Goal: Transaction & Acquisition: Purchase product/service

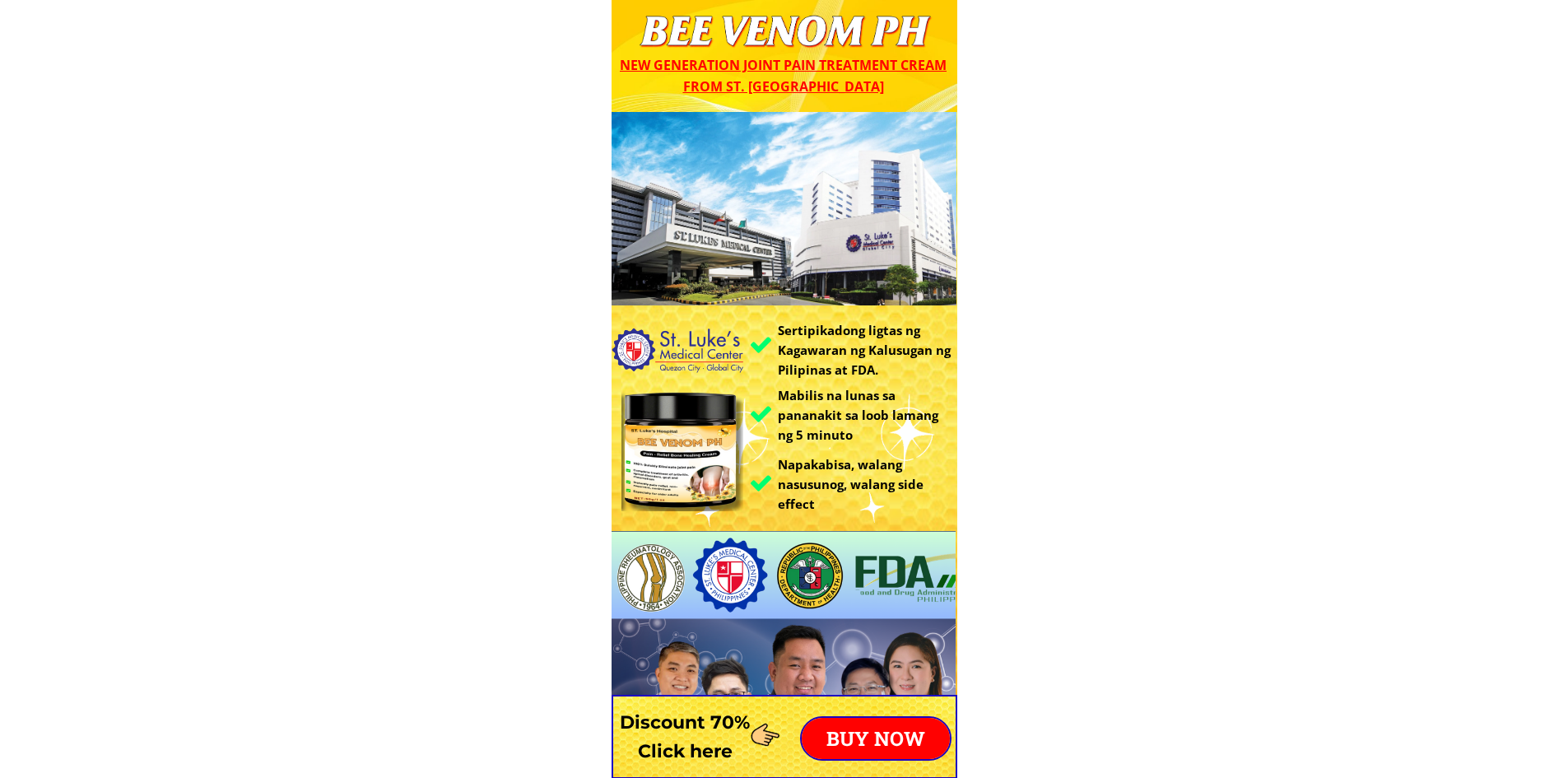
click at [891, 737] on p "BUY NOW" at bounding box center [875, 739] width 148 height 41
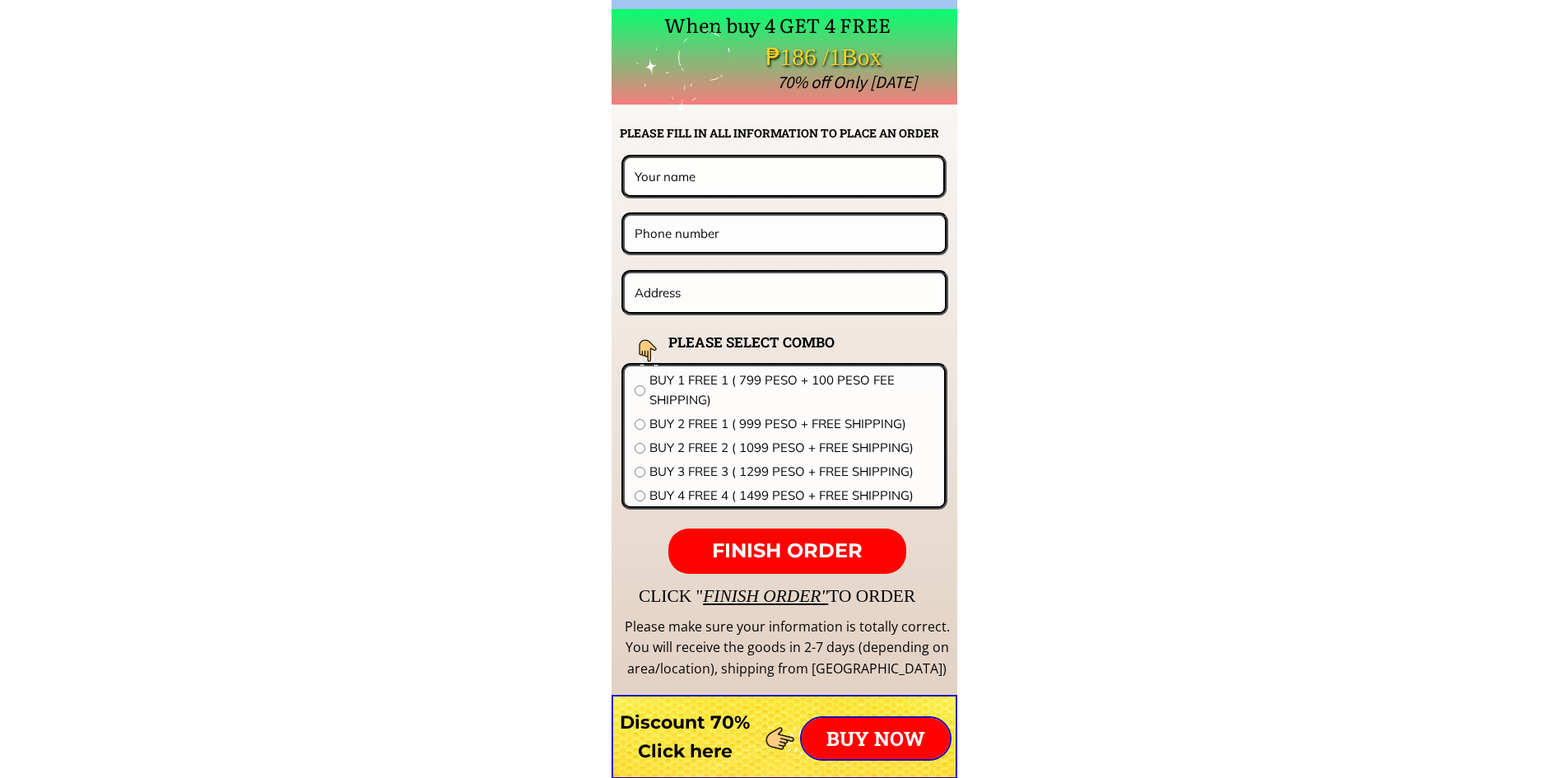
scroll to position [12919, 0]
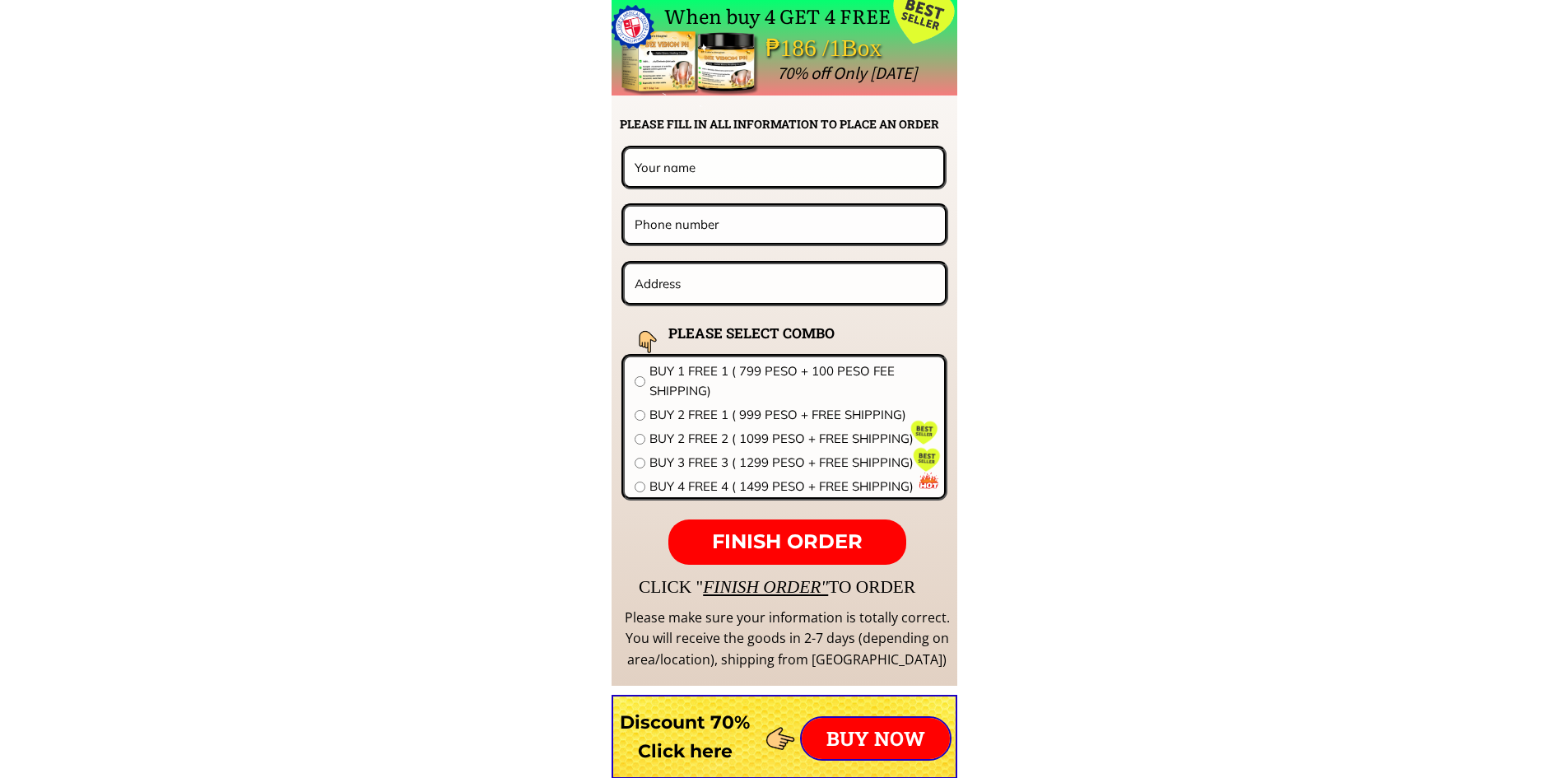
paste input "9473158893"
click at [633, 217] on input "9473158893" at bounding box center [785, 224] width 308 height 36
type input "09473158893"
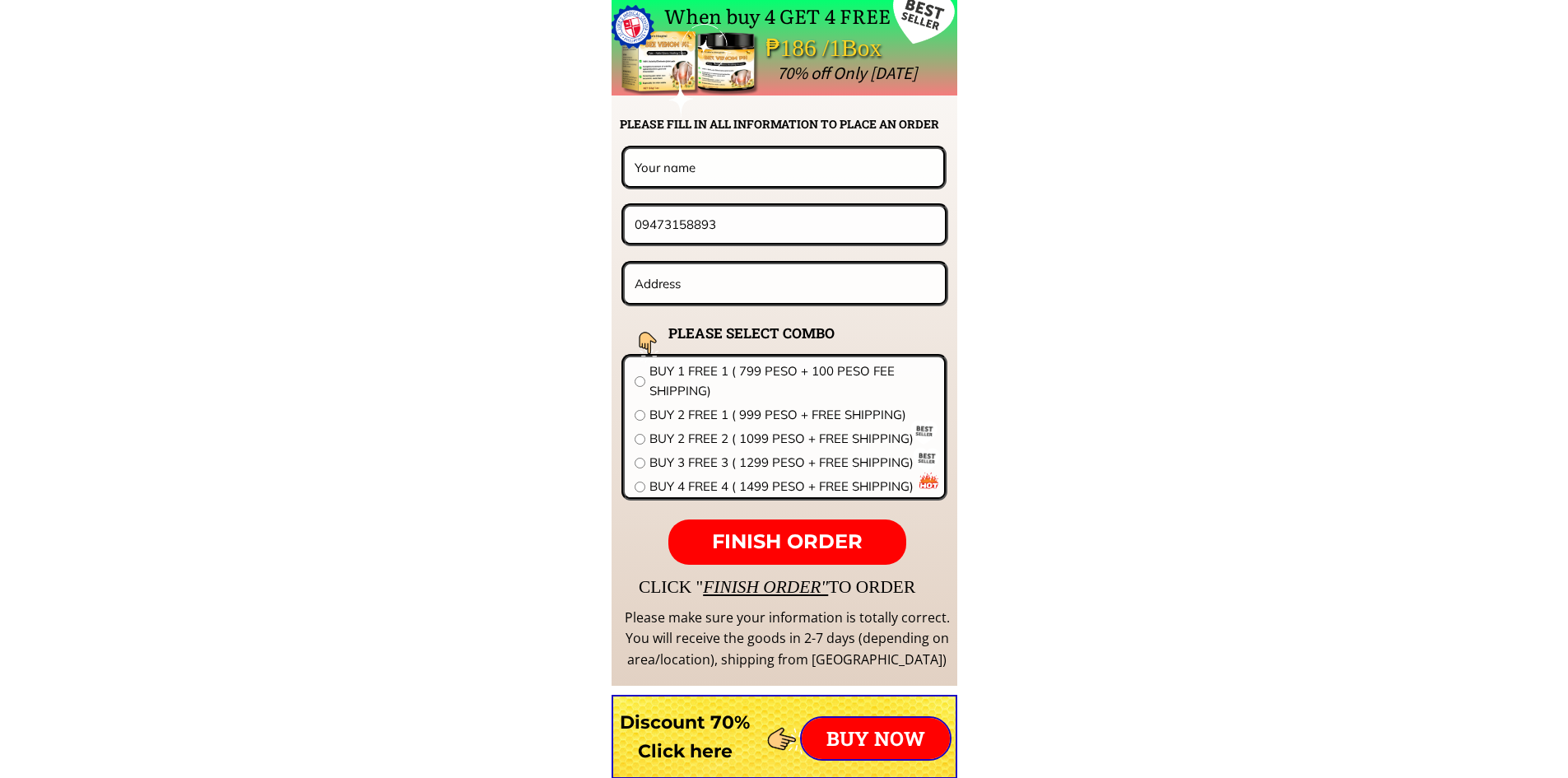
click at [674, 154] on input "text" at bounding box center [784, 166] width 307 height 36
click at [674, 271] on input "text" at bounding box center [785, 284] width 309 height 39
paste input "B9 Lot 5 [PERSON_NAME] [GEOGRAPHIC_DATA] Subd [GEOGRAPHIC_DATA][PERSON_NAME][GE…"
type input "B9 Lot 5 [PERSON_NAME] [GEOGRAPHIC_DATA] Subd [GEOGRAPHIC_DATA][PERSON_NAME][GE…"
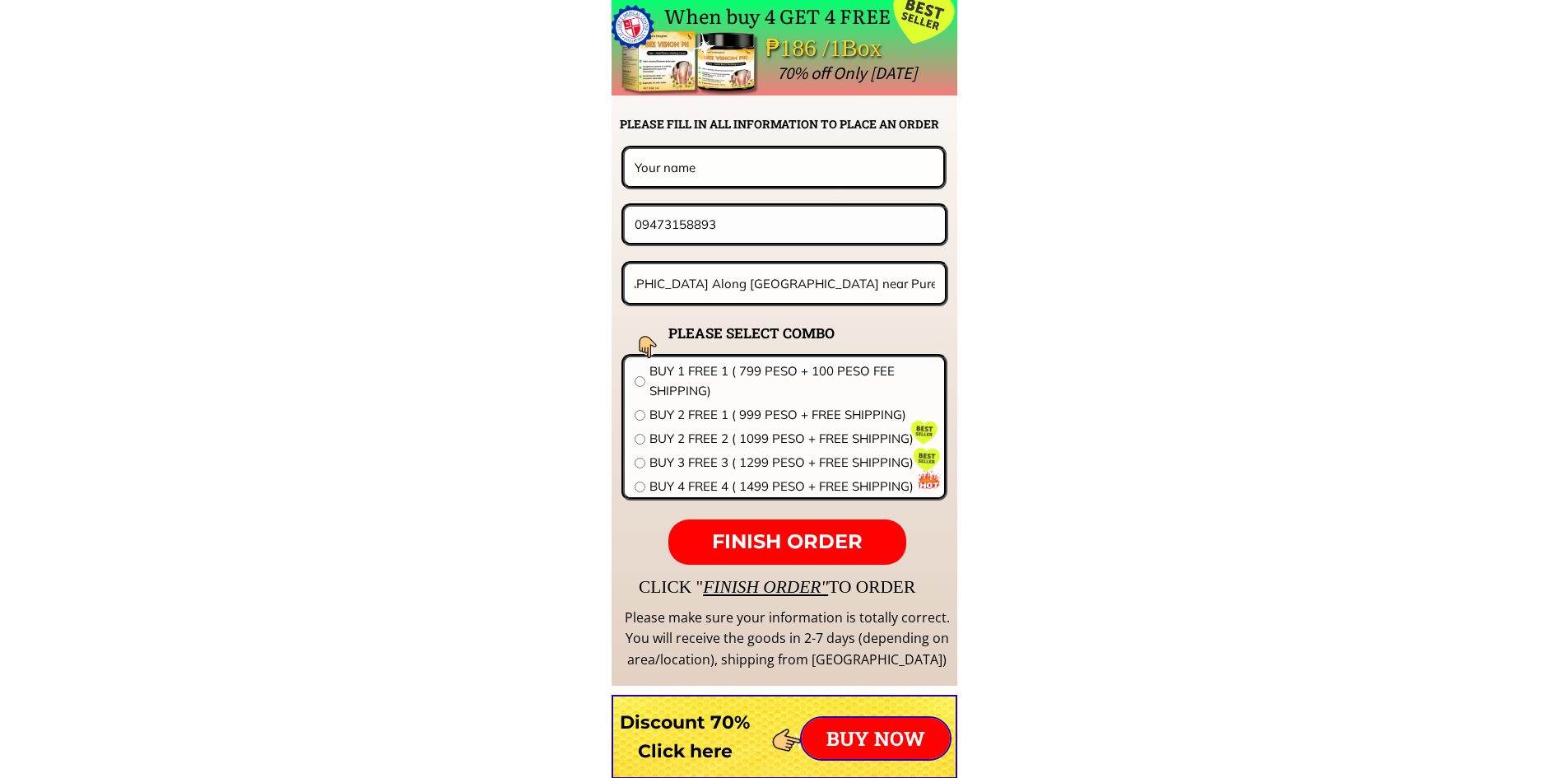
click at [666, 169] on input "text" at bounding box center [784, 166] width 307 height 36
paste input "[PERSON_NAME]"
type input "[PERSON_NAME]"
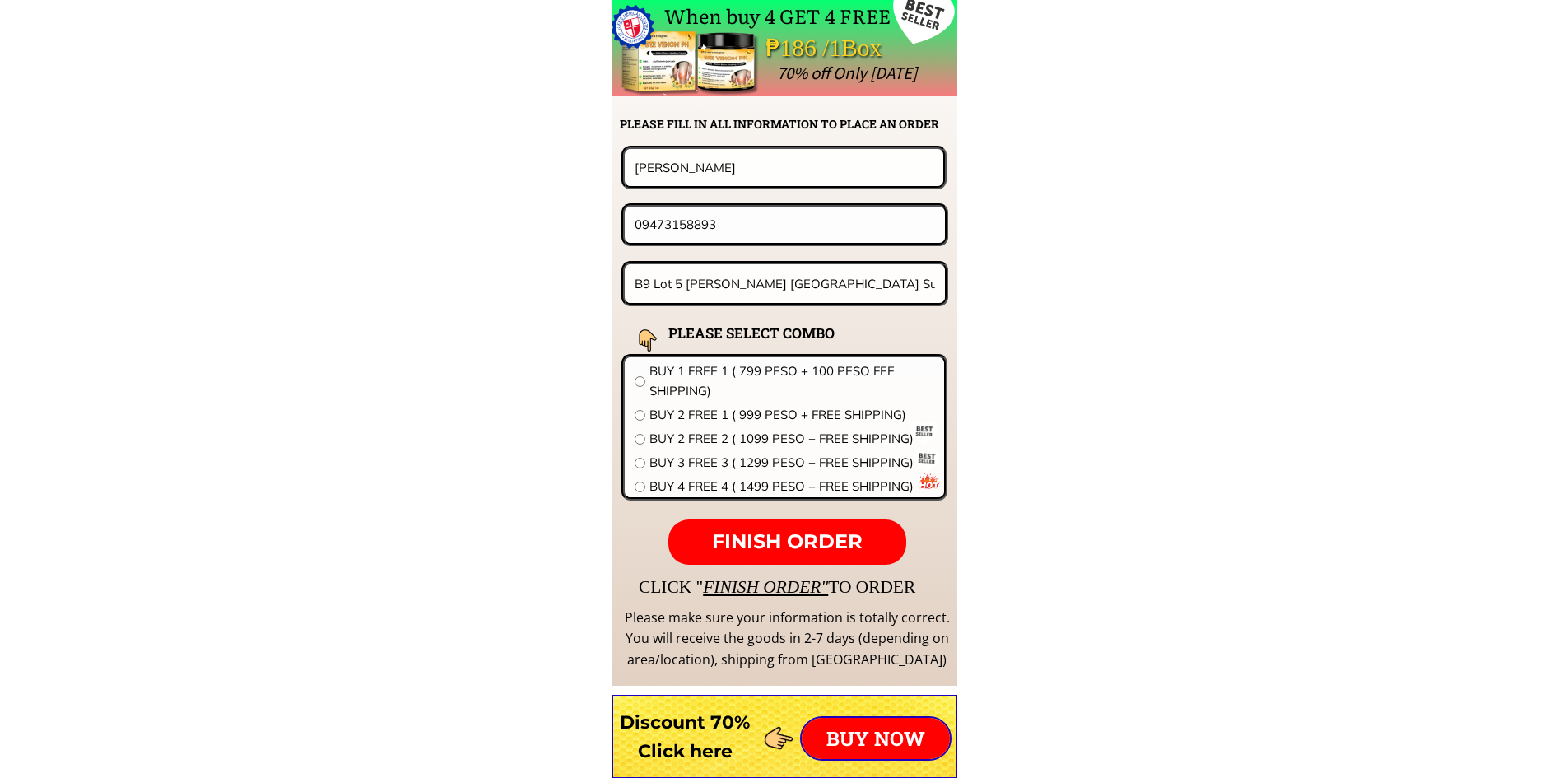
click at [644, 438] on div "BUY 2 FREE 2 ( 1099 PESO + FREE SHIPPING)" at bounding box center [784, 439] width 299 height 20
click at [637, 432] on div "BUY 2 FREE 2 ( 1099 PESO + FREE SHIPPING)" at bounding box center [784, 439] width 299 height 20
click at [639, 441] on input "radio" at bounding box center [640, 439] width 11 height 11
radio input "true"
drag, startPoint x: 758, startPoint y: 537, endPoint x: 353, endPoint y: 6, distance: 667.8
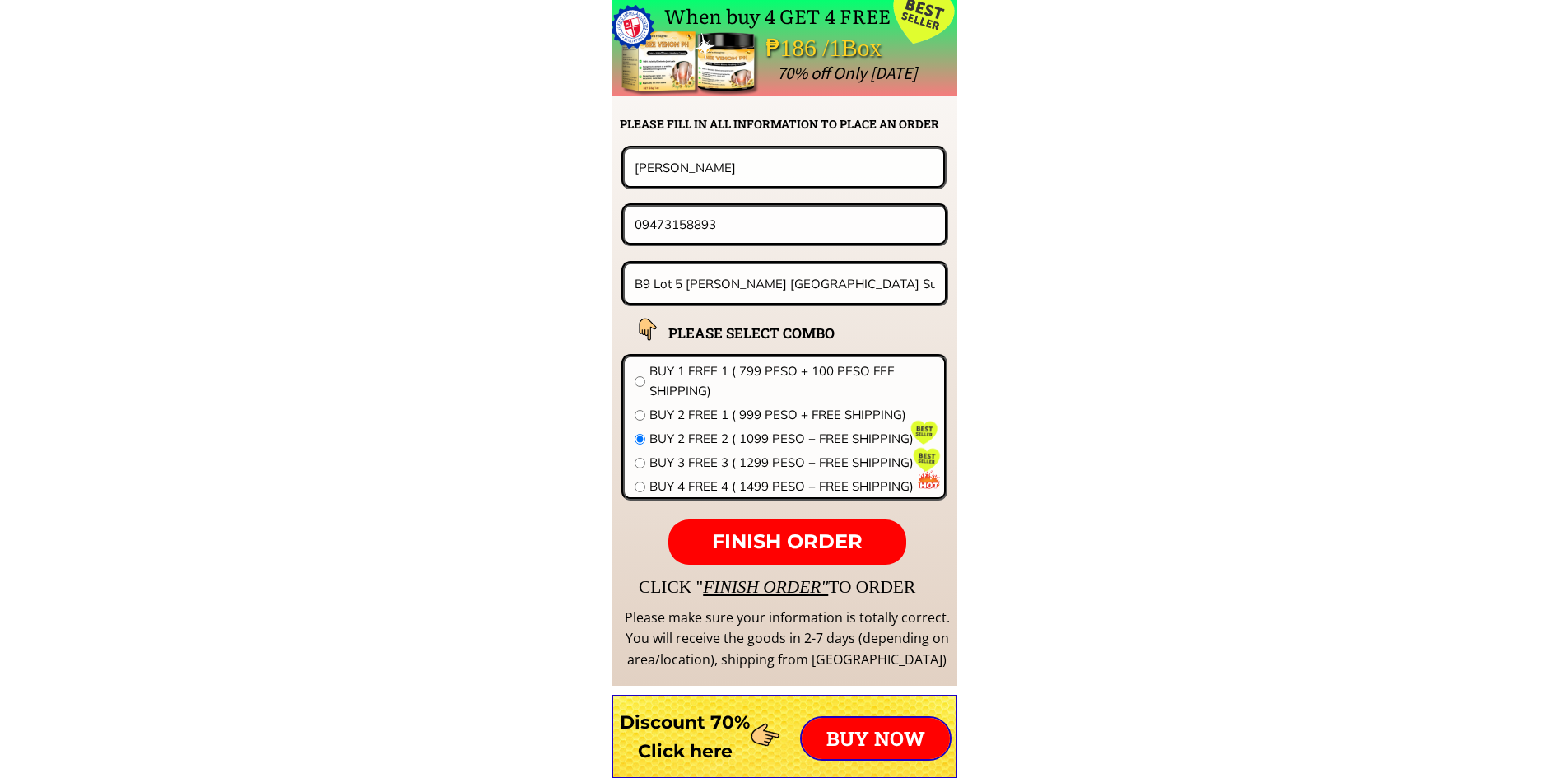
click at [758, 537] on span "FINISH ORDER" at bounding box center [787, 541] width 151 height 24
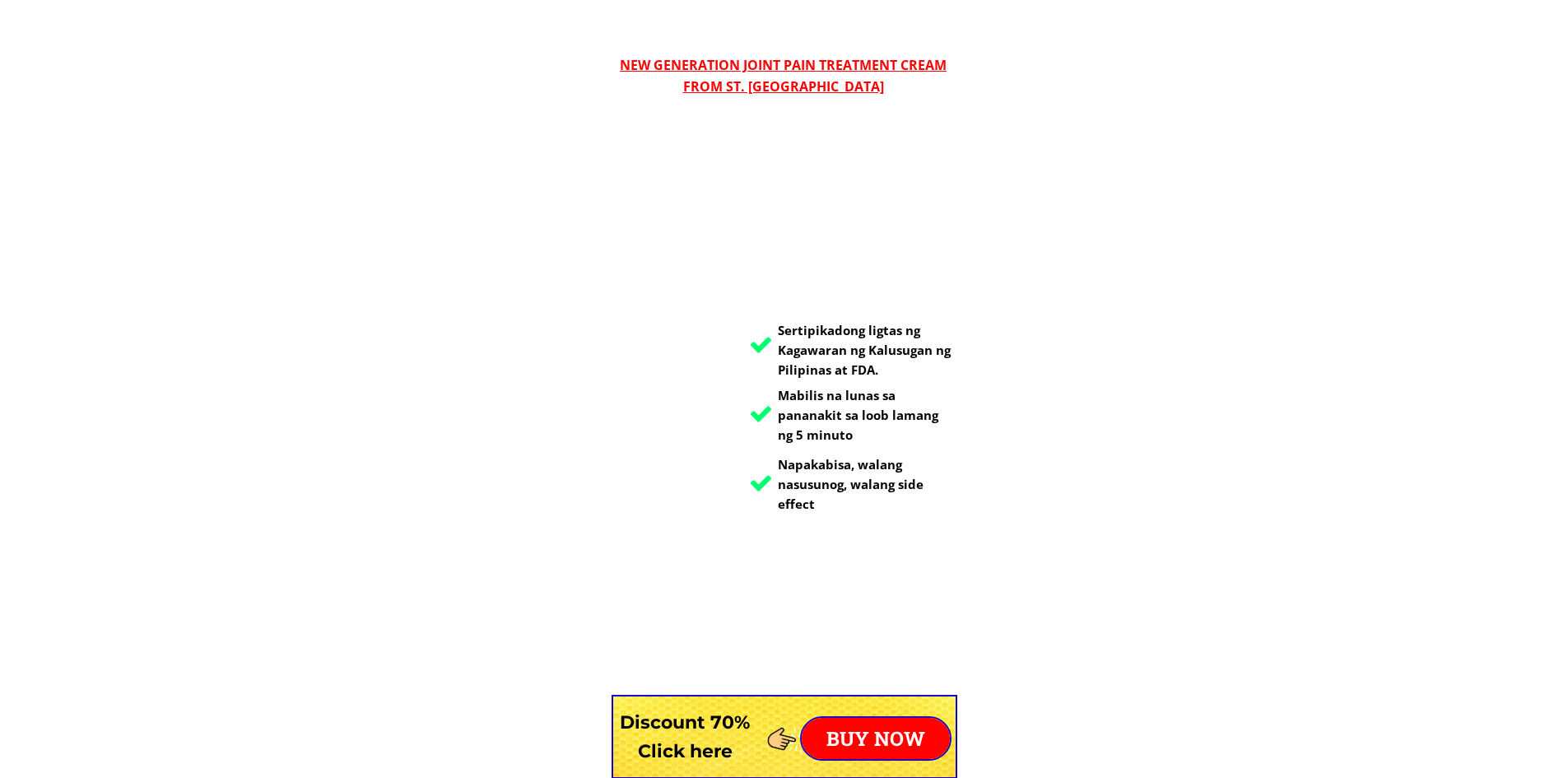
scroll to position [12919, 0]
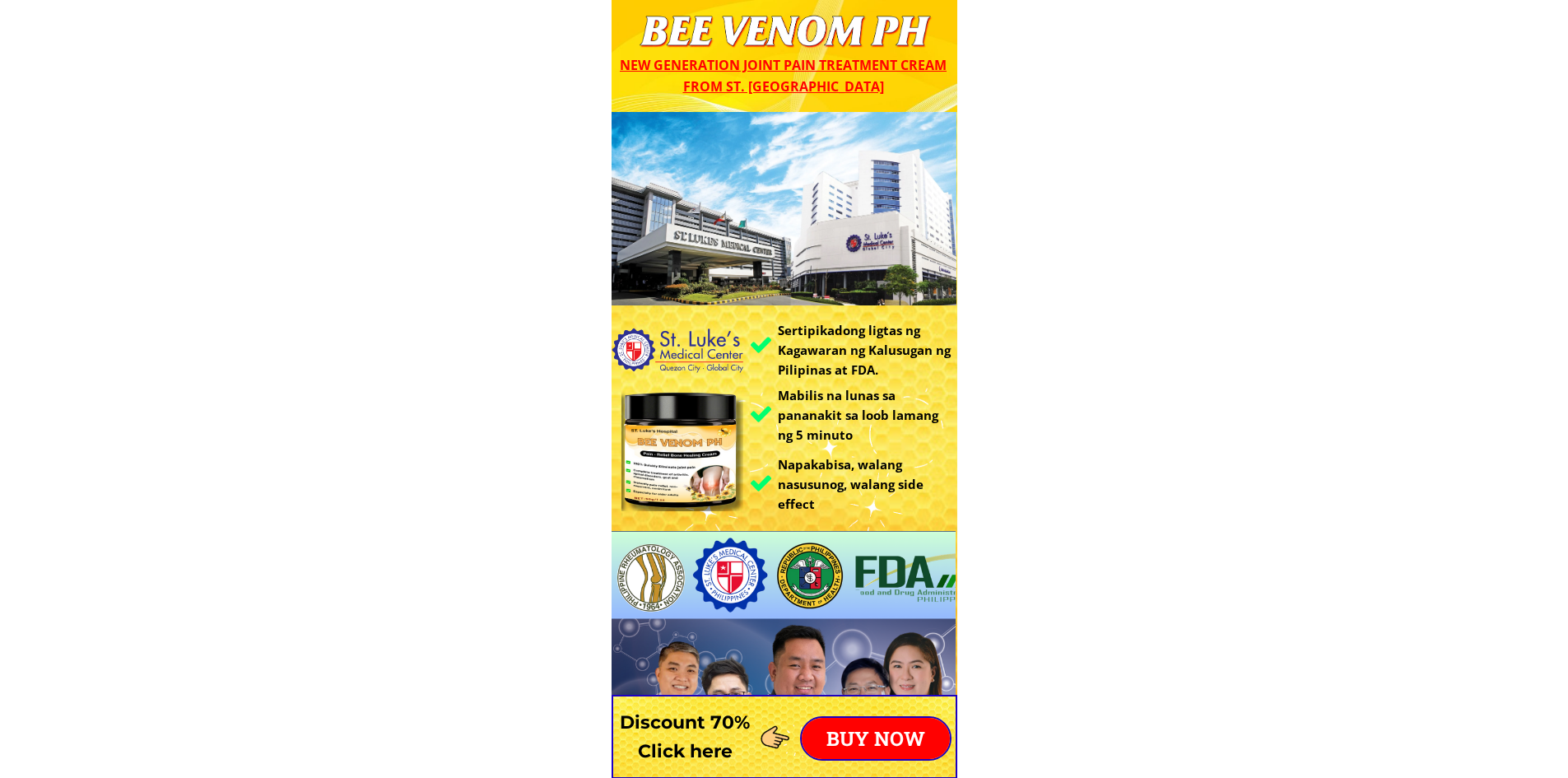
click at [871, 739] on p "BUY NOW" at bounding box center [875, 739] width 148 height 41
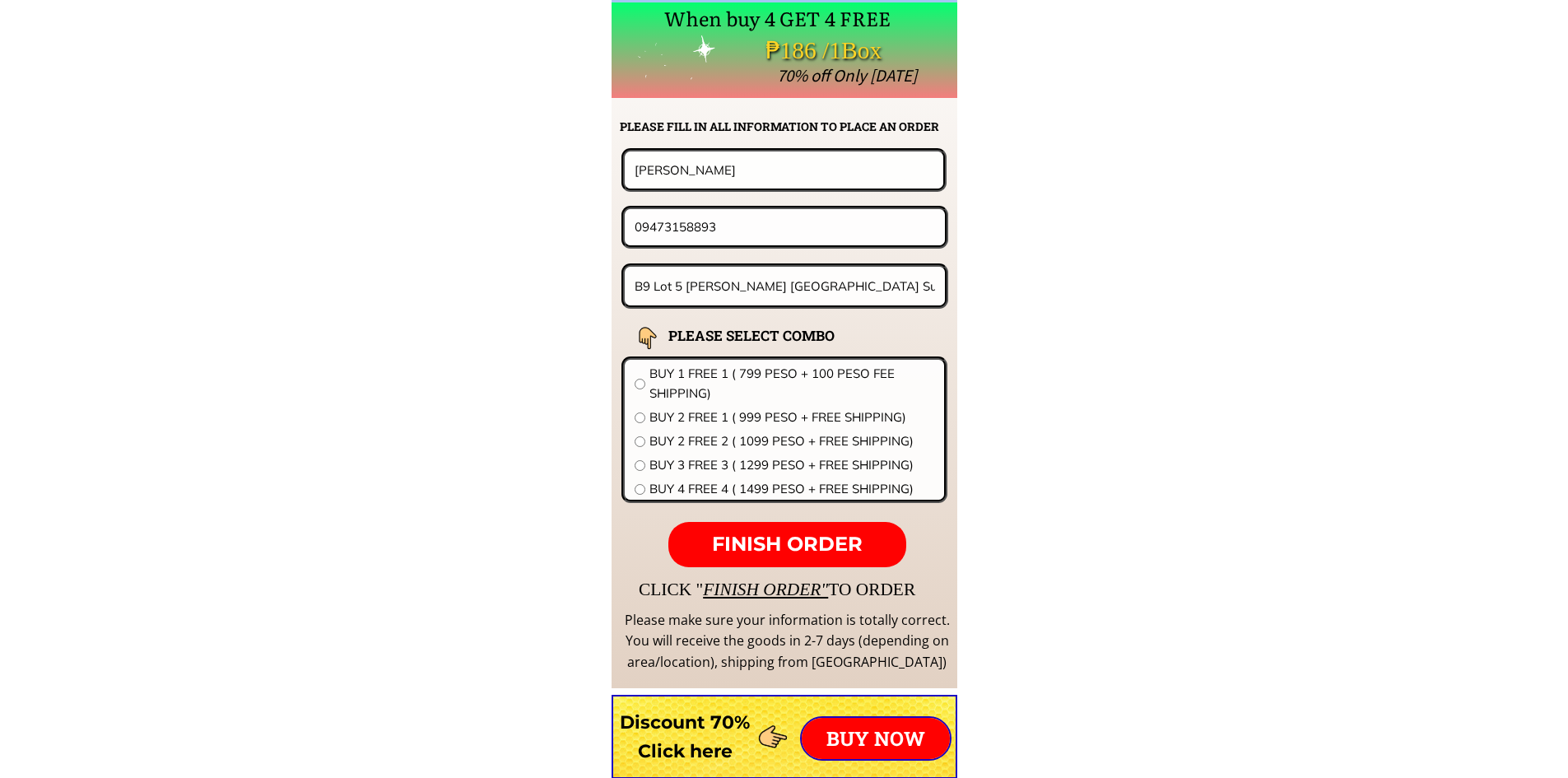
scroll to position [12919, 0]
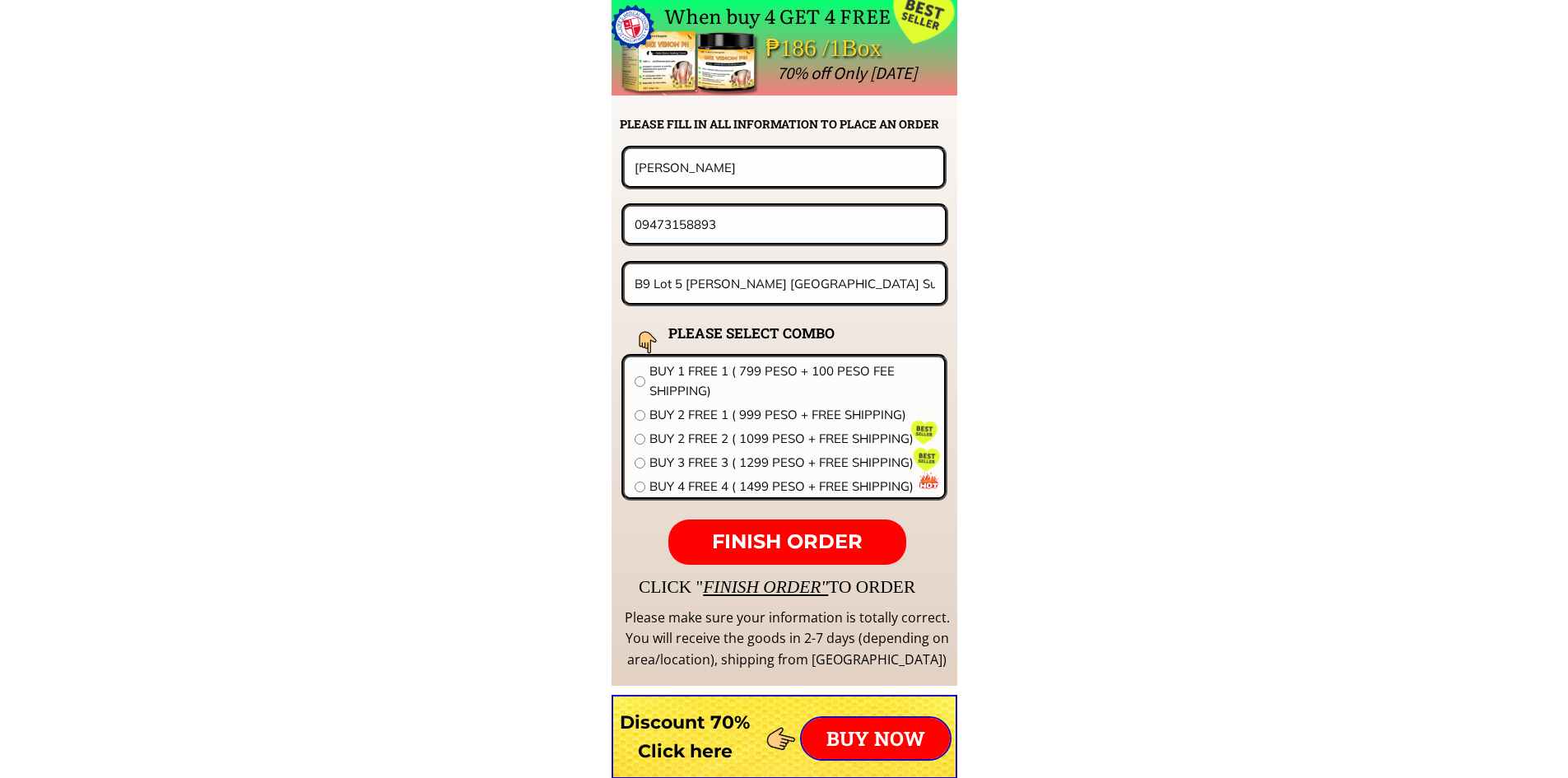
click at [668, 171] on input "[PERSON_NAME]" at bounding box center [784, 166] width 307 height 36
click at [668, 163] on input "[PERSON_NAME]" at bounding box center [784, 166] width 307 height 36
click at [668, 163] on input "[PERSON_NAME]" at bounding box center [784, 166] width 307 height 36
paste input "[PERSON_NAME]"
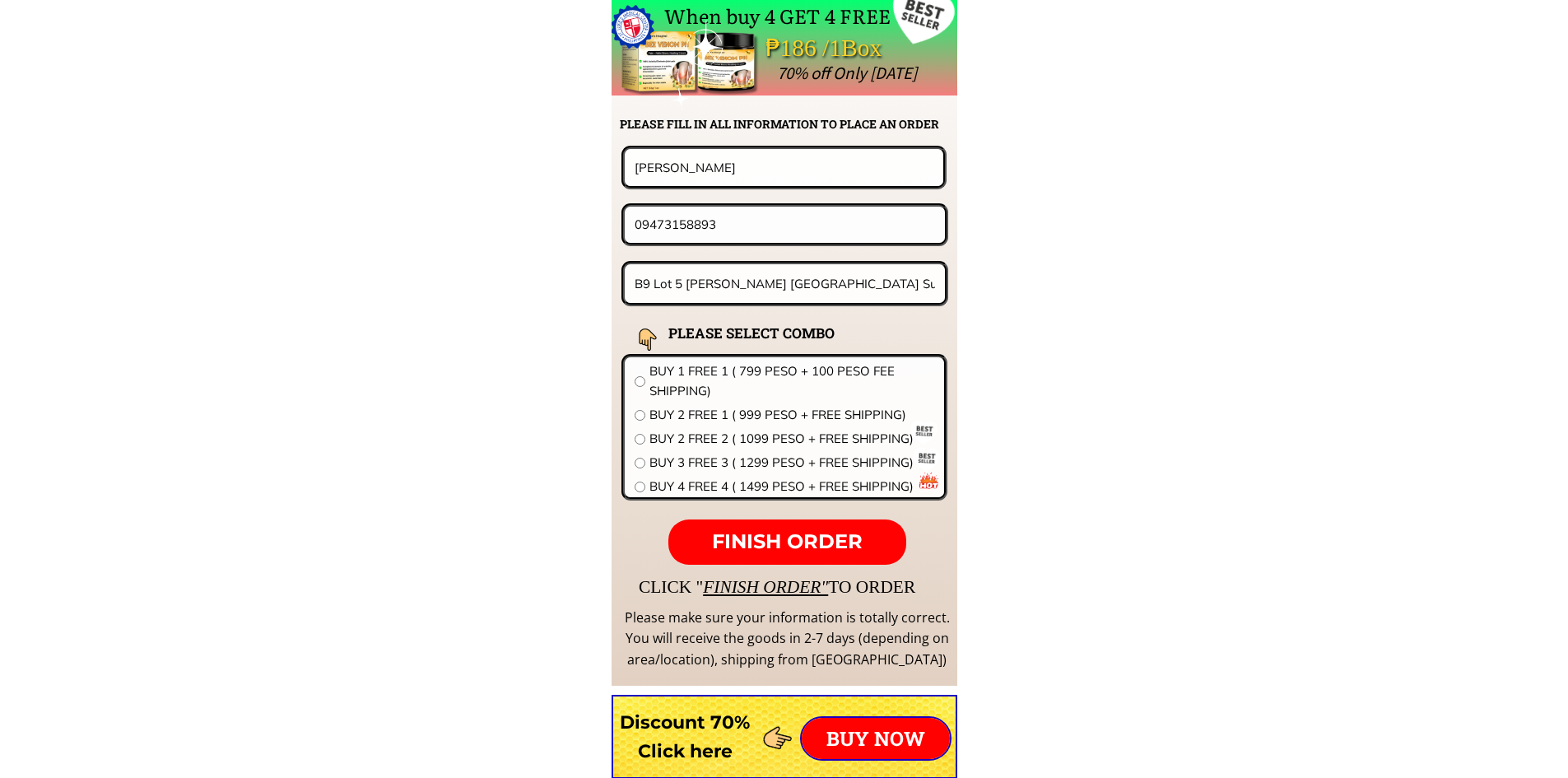
type input "[PERSON_NAME]"
click at [687, 220] on input "09473158893" at bounding box center [785, 224] width 308 height 36
paste input "9274060433"
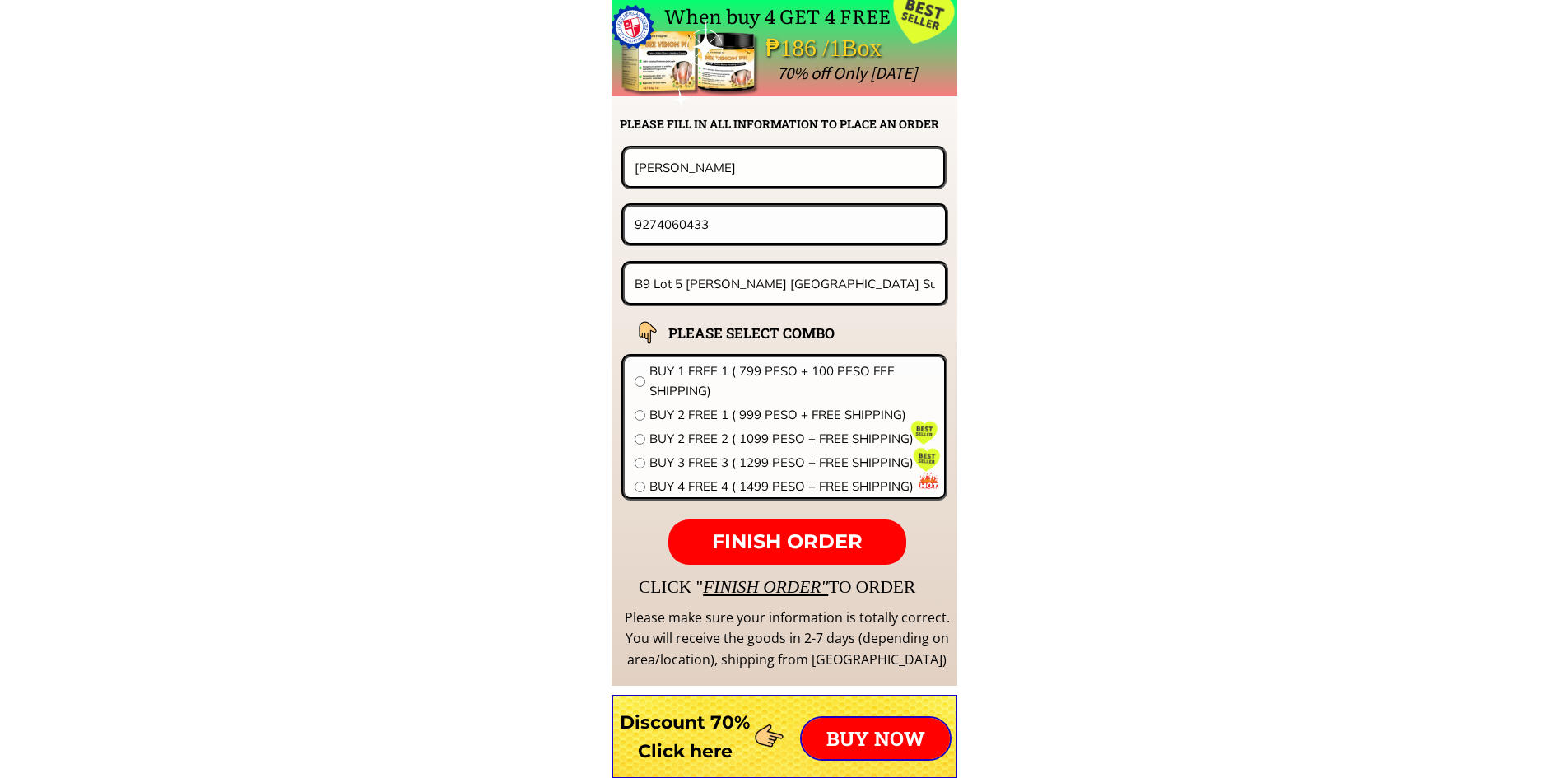
click at [633, 224] on input "9274060433" at bounding box center [785, 224] width 308 height 36
type input "09274060433"
click at [666, 287] on input "B9 Lot 5 [PERSON_NAME] [GEOGRAPHIC_DATA] Subd [GEOGRAPHIC_DATA][PERSON_NAME][GE…" at bounding box center [785, 284] width 309 height 39
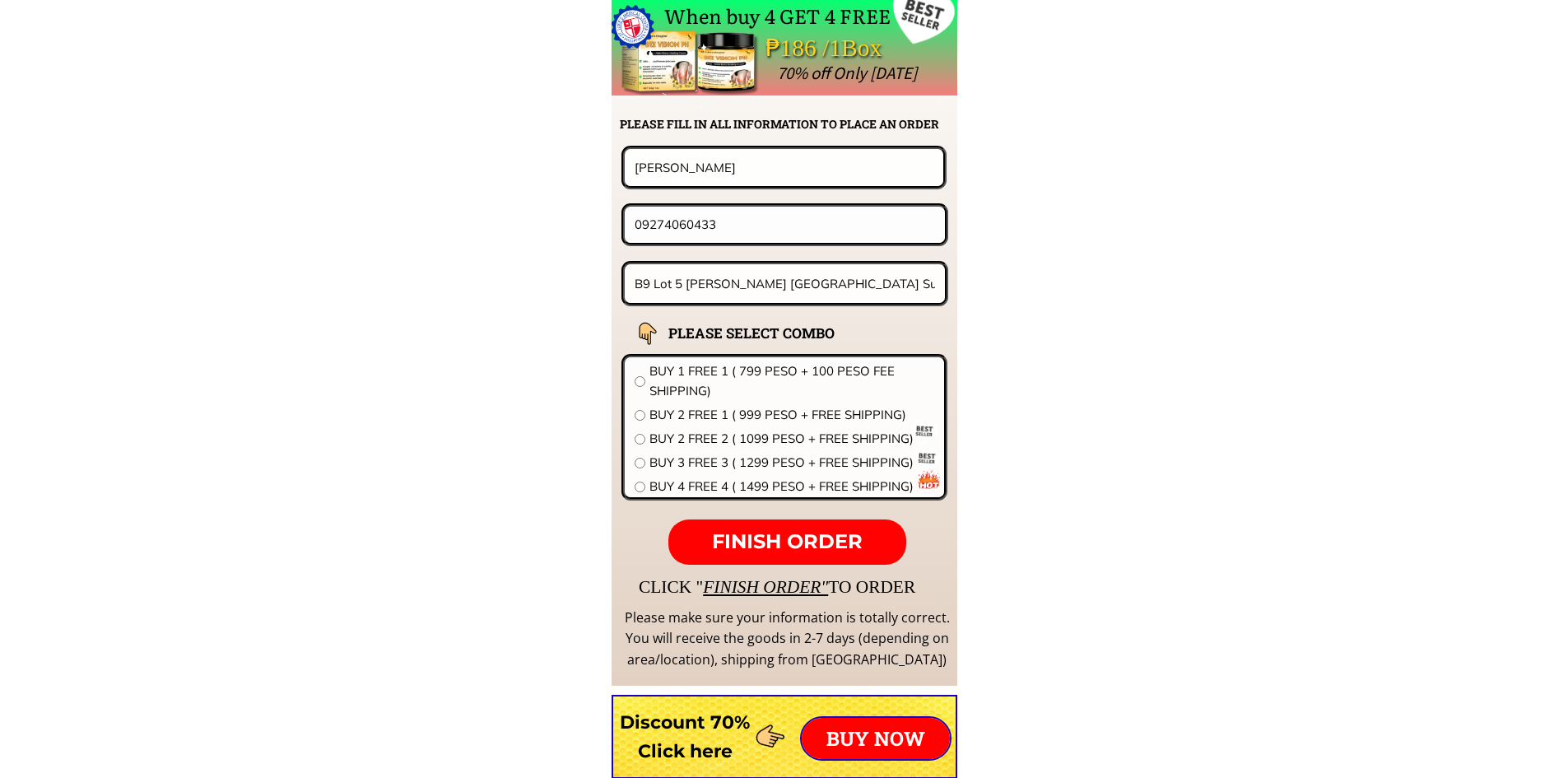
click at [666, 287] on input "B9 Lot 5 [PERSON_NAME] [GEOGRAPHIC_DATA] Subd [GEOGRAPHIC_DATA][PERSON_NAME][GE…" at bounding box center [785, 284] width 309 height 39
paste input "51 L22 21st southern heights subdn 1 Brgy langgam san Pedro city Laguna"
type input "B51 L22 21st southern heights subdn 1 Brgy langgam san Pedro city Laguna"
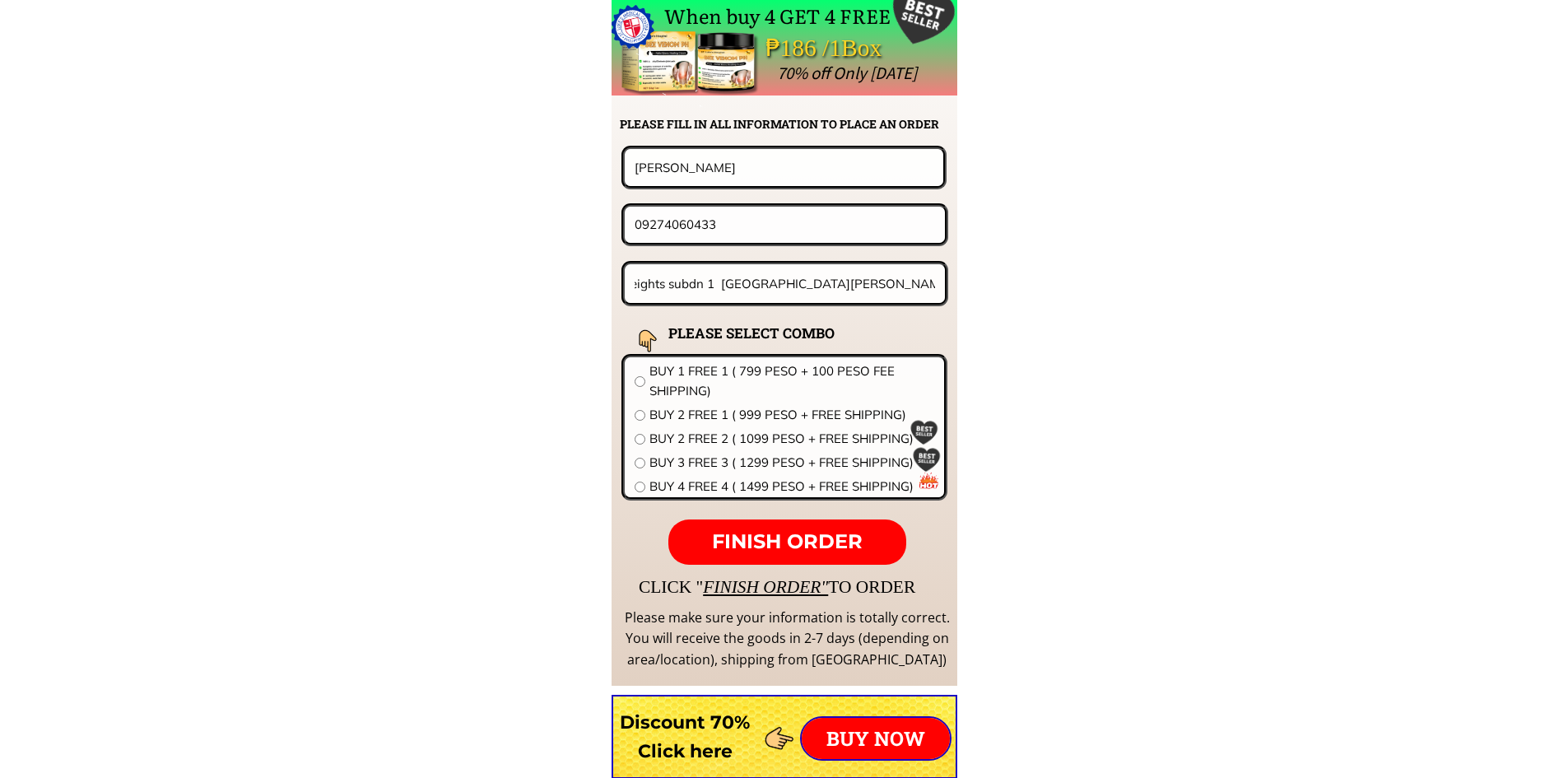
scroll to position [0, 0]
click at [643, 441] on input "radio" at bounding box center [640, 439] width 11 height 11
radio input "true"
click at [728, 529] on p "FINISH ORDER" at bounding box center [787, 543] width 237 height 46
